Goal: Task Accomplishment & Management: Use online tool/utility

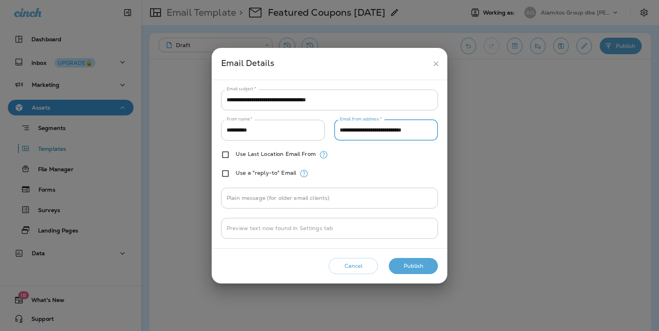
click at [436, 64] on icon "close" at bounding box center [435, 63] width 5 height 5
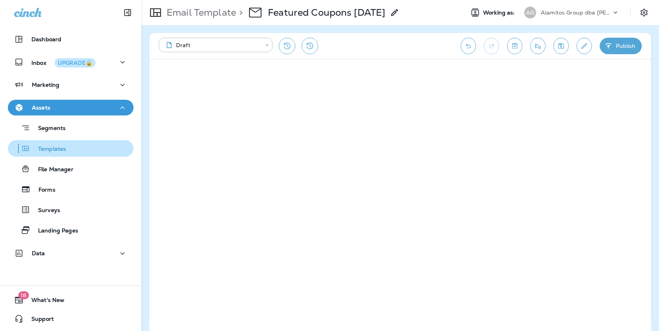
click at [68, 152] on div "Templates" at bounding box center [70, 149] width 119 height 12
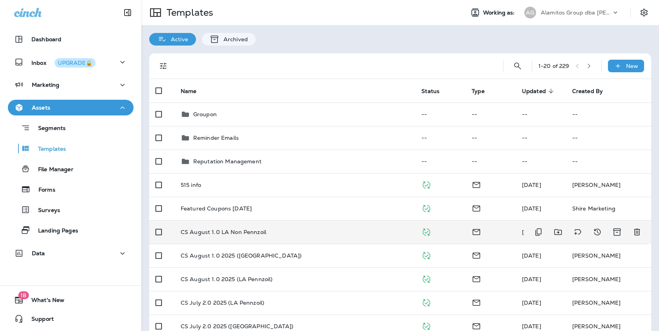
click at [230, 237] on td "CS August 1.0 LA Non Pennzoil" at bounding box center [294, 232] width 241 height 24
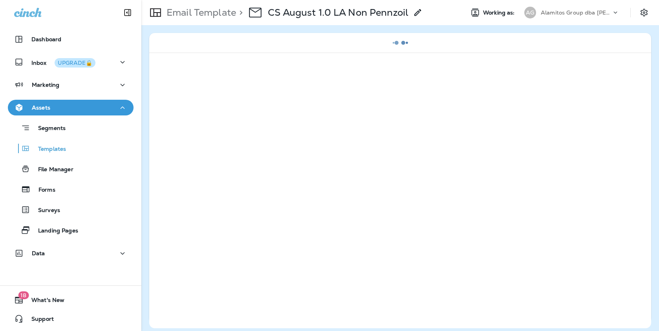
click at [563, 17] on div "Alamitos Group dba [PERSON_NAME]" at bounding box center [576, 13] width 71 height 12
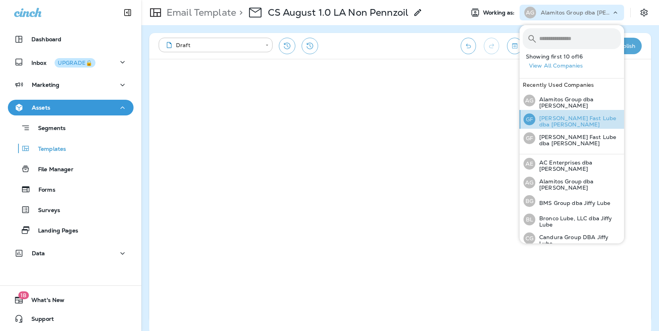
click at [559, 119] on p "[PERSON_NAME] Fast Lube dba [PERSON_NAME]" at bounding box center [578, 121] width 86 height 13
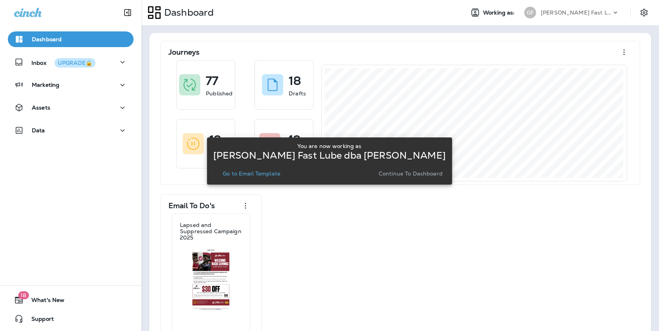
click at [272, 172] on p "Go to Email Template" at bounding box center [252, 173] width 58 height 6
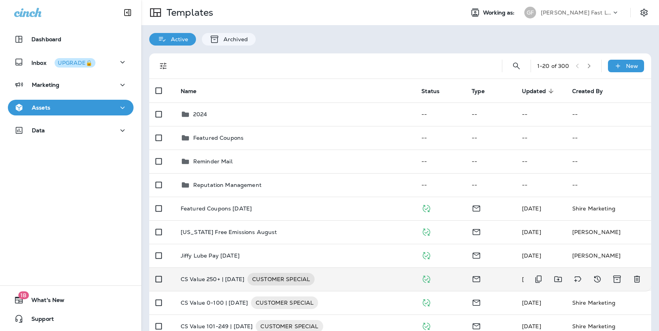
click at [234, 274] on p "CS Value 250+ | [DATE]" at bounding box center [213, 279] width 64 height 13
